Goal: Navigation & Orientation: Find specific page/section

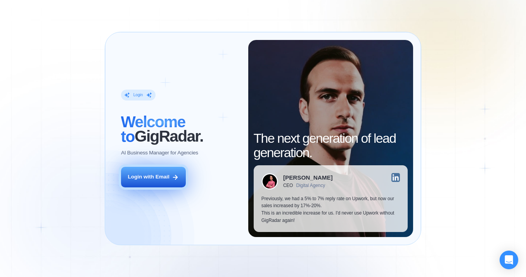
click at [161, 180] on div "Login with Email" at bounding box center [149, 176] width 42 height 7
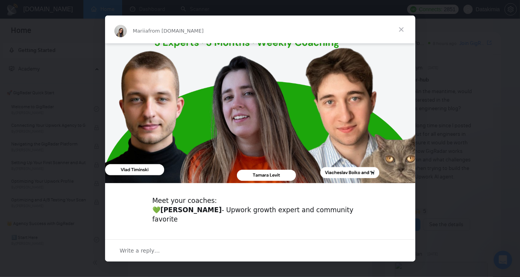
scroll to position [106, 0]
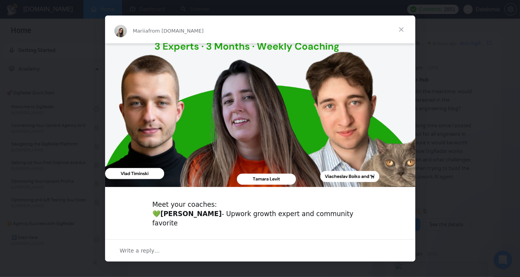
click at [400, 26] on span "Close" at bounding box center [402, 30] width 28 height 28
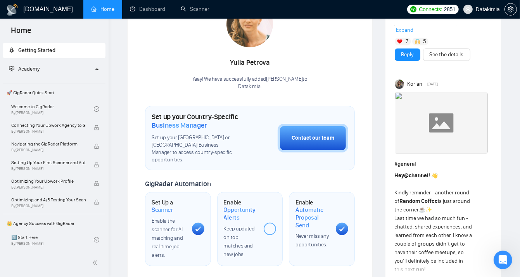
scroll to position [87, 0]
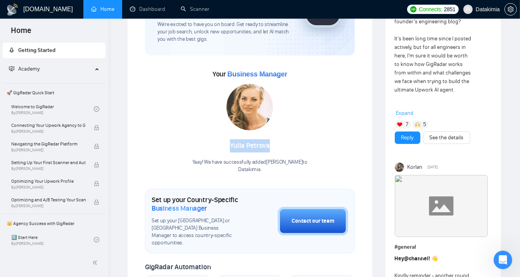
drag, startPoint x: 269, startPoint y: 143, endPoint x: 223, endPoint y: 145, distance: 45.8
click at [223, 145] on div "Yulia Petrova" at bounding box center [249, 145] width 115 height 13
copy div "Yulia Petrova"
